Goal: Task Accomplishment & Management: Use online tool/utility

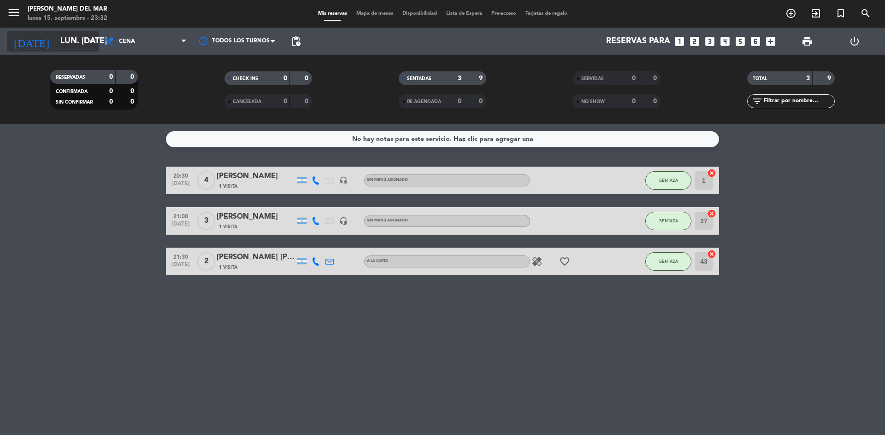
click at [90, 47] on input "lun. [DATE]" at bounding box center [109, 41] width 107 height 18
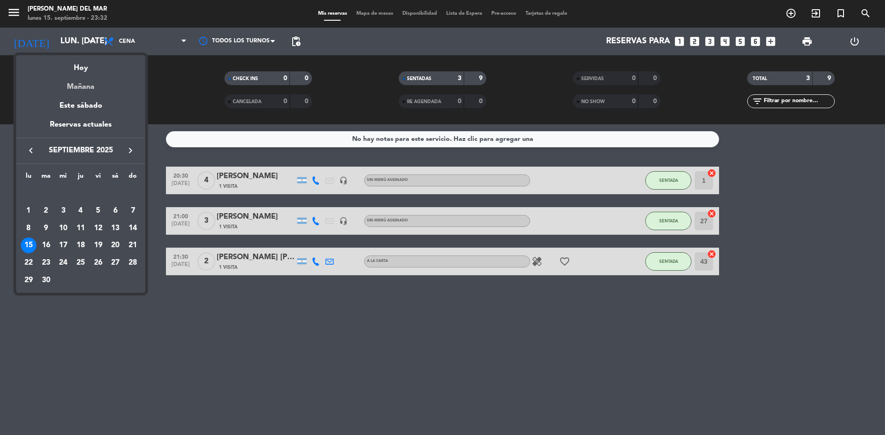
click at [97, 90] on div "Mañana" at bounding box center [80, 83] width 129 height 19
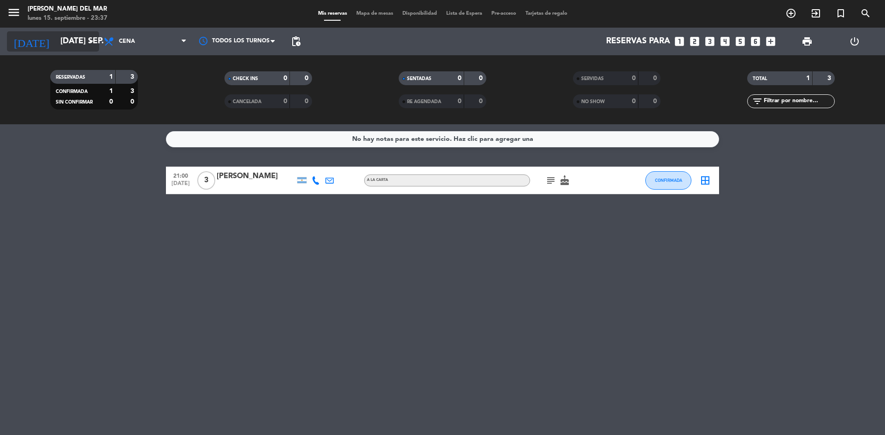
click at [85, 42] on input "[DATE] sep." at bounding box center [109, 41] width 107 height 18
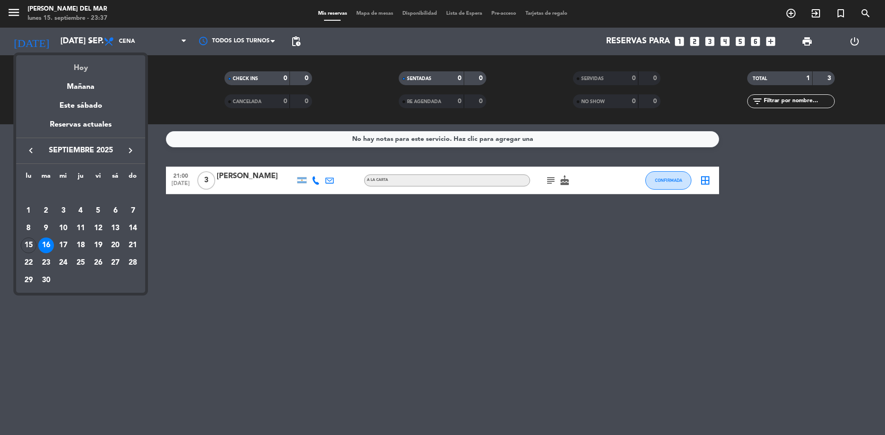
click at [79, 64] on div "Hoy" at bounding box center [80, 64] width 129 height 19
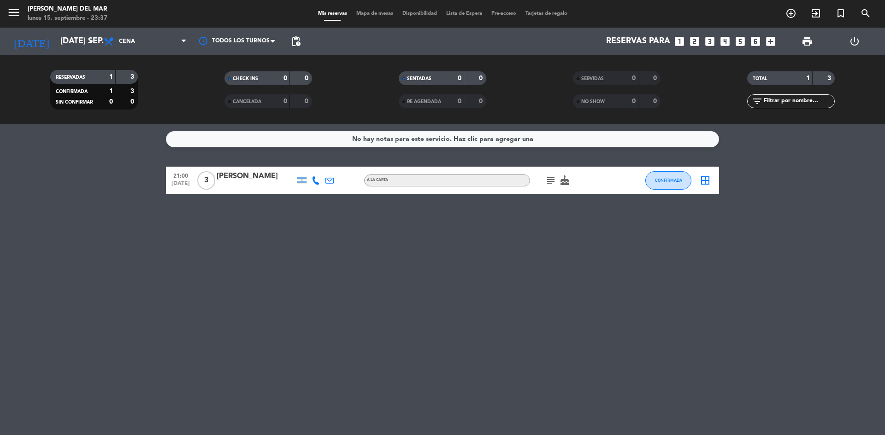
type input "lun. [DATE]"
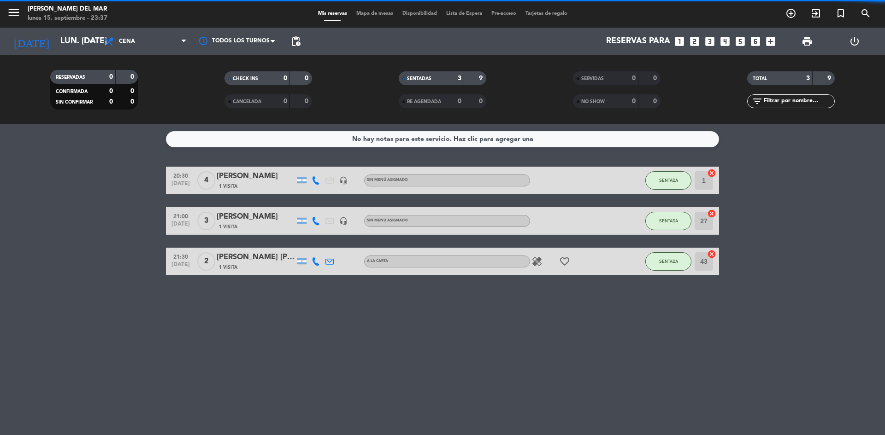
click at [557, 255] on div "healing favorite_border" at bounding box center [571, 261] width 83 height 27
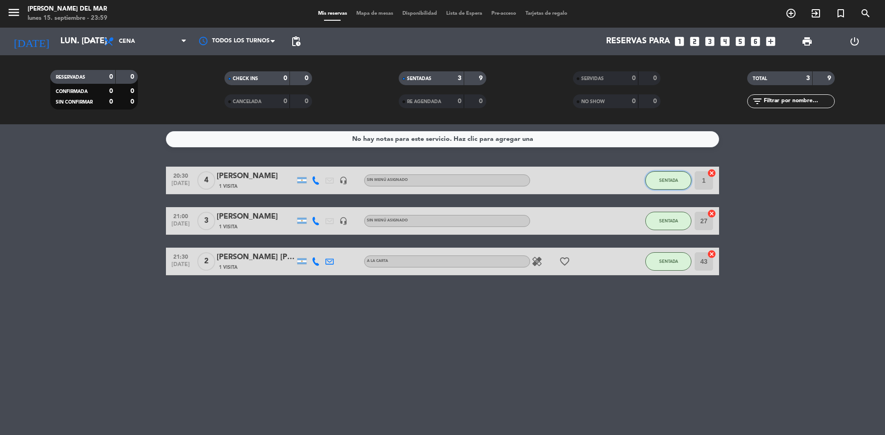
click at [670, 183] on button "SENTADA" at bounding box center [668, 180] width 46 height 18
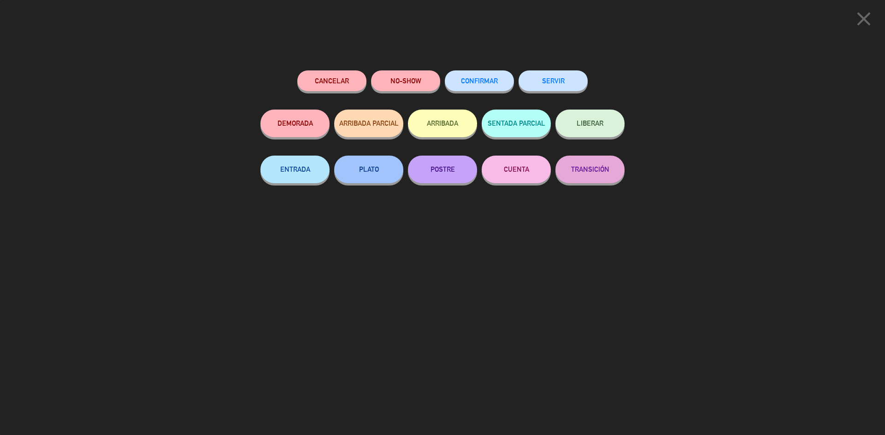
click at [564, 85] on button "SERVIR" at bounding box center [552, 80] width 69 height 21
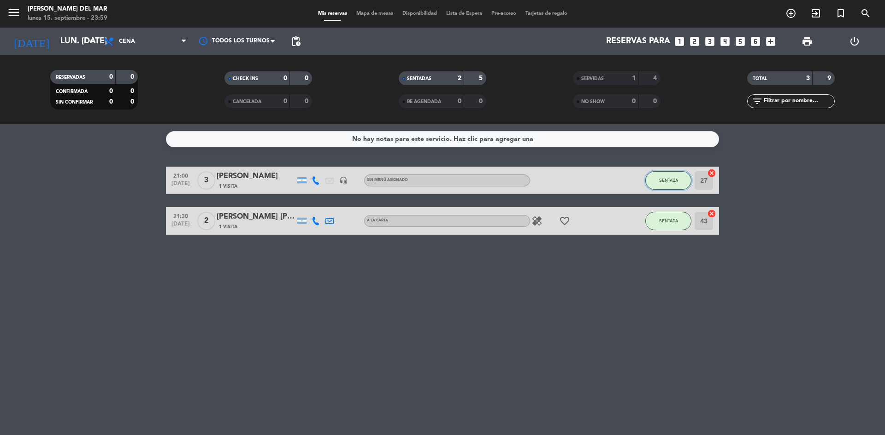
click at [668, 181] on span "SENTADA" at bounding box center [668, 180] width 19 height 5
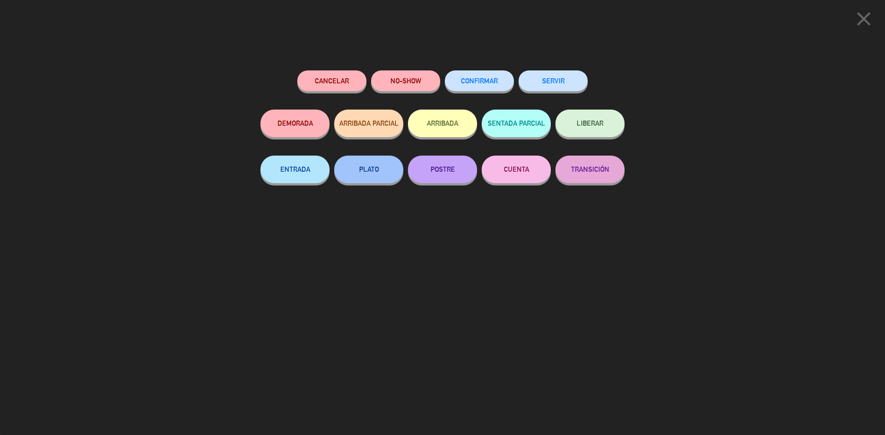
click at [562, 88] on button "SERVIR" at bounding box center [552, 80] width 69 height 21
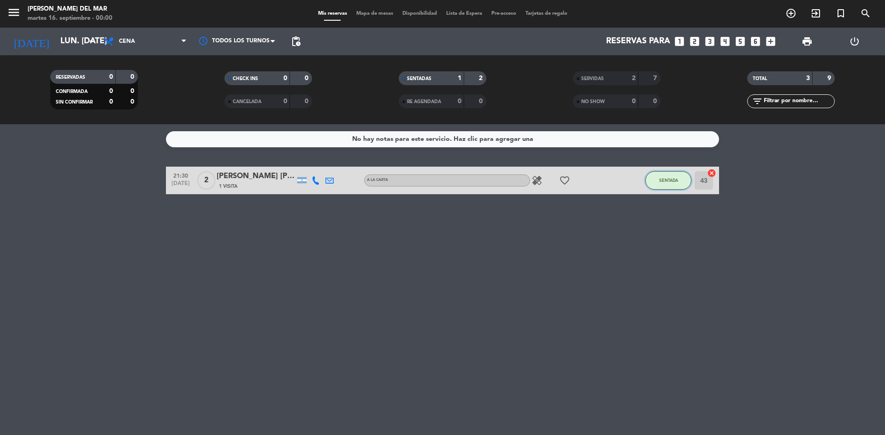
click at [675, 180] on span "SENTADA" at bounding box center [668, 180] width 19 height 5
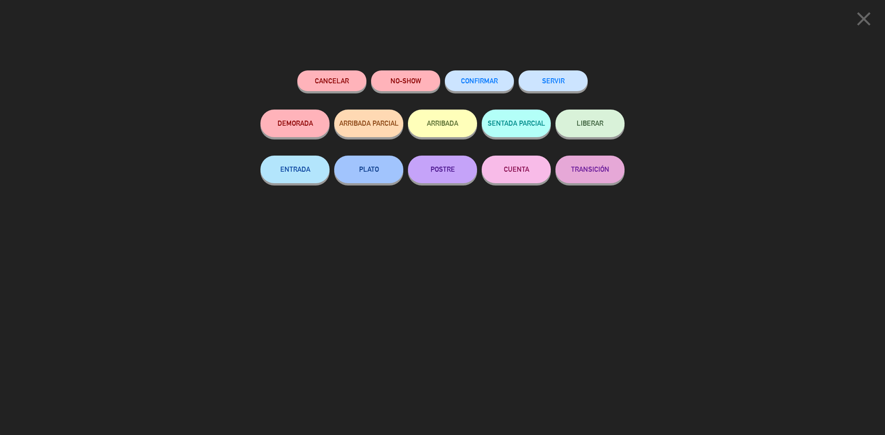
click at [570, 90] on button "SERVIR" at bounding box center [552, 80] width 69 height 21
